Goal: Check status

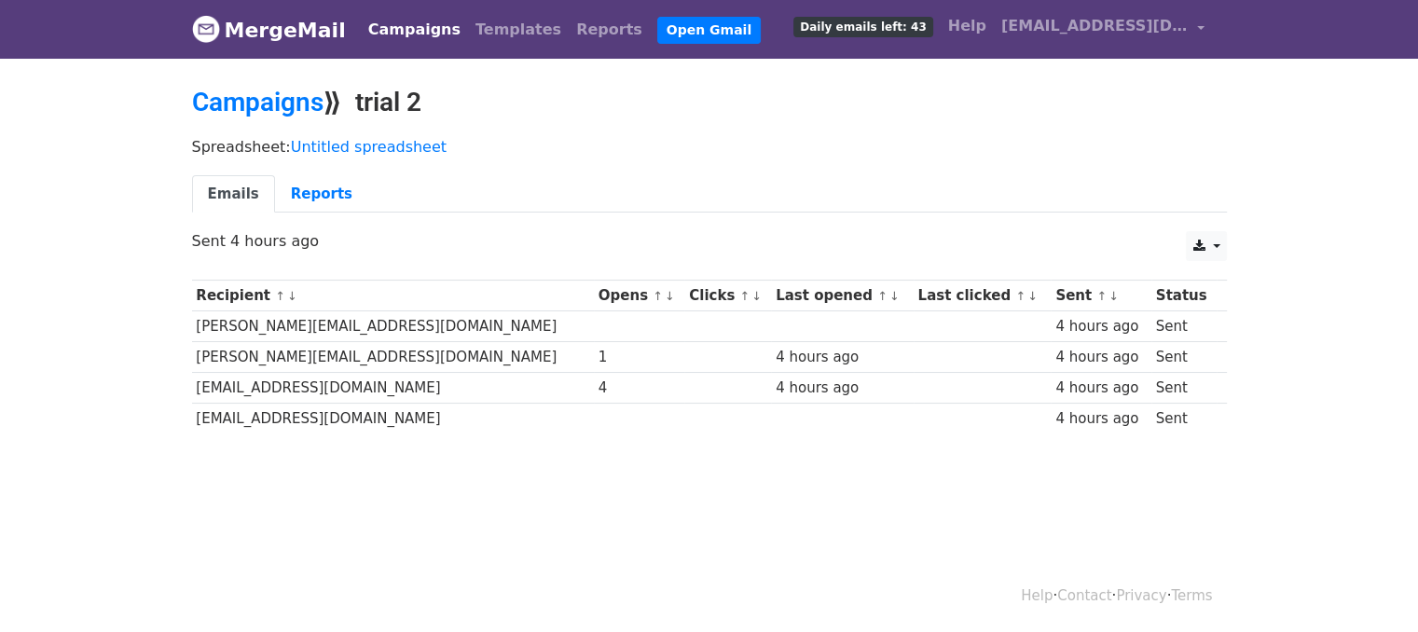
scroll to position [2, 0]
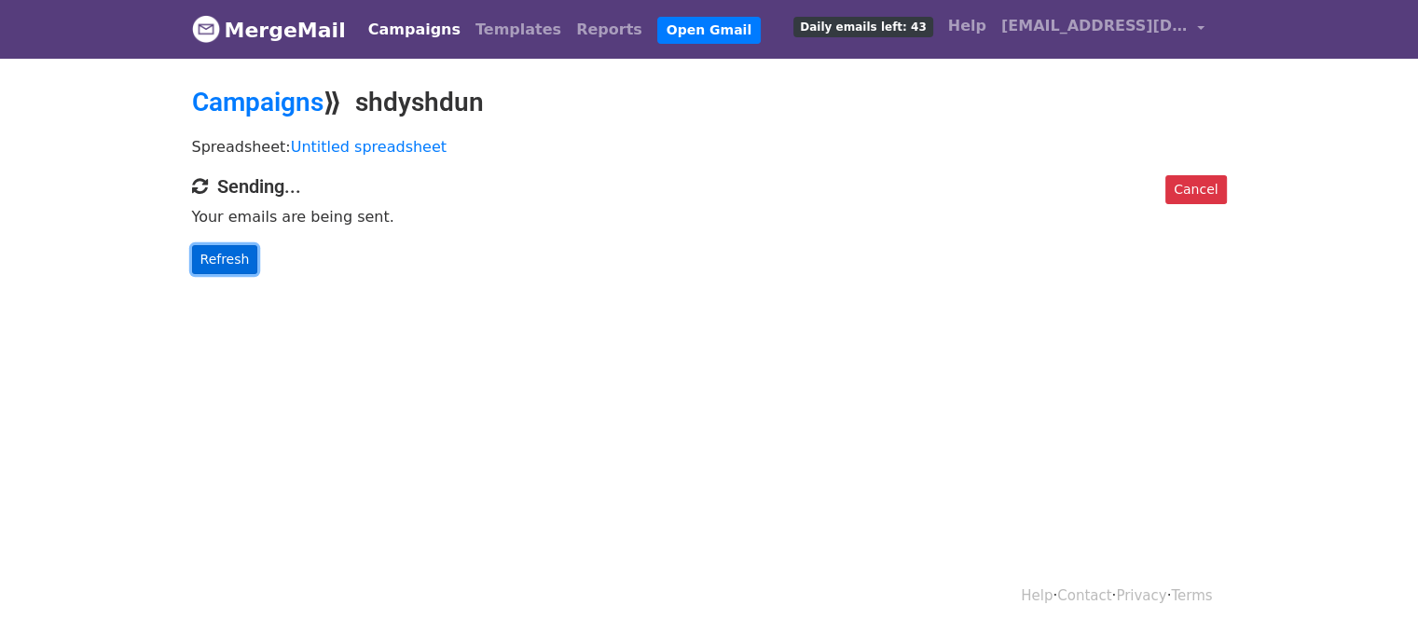
click at [214, 256] on link "Refresh" at bounding box center [225, 259] width 66 height 29
